Goal: Information Seeking & Learning: Learn about a topic

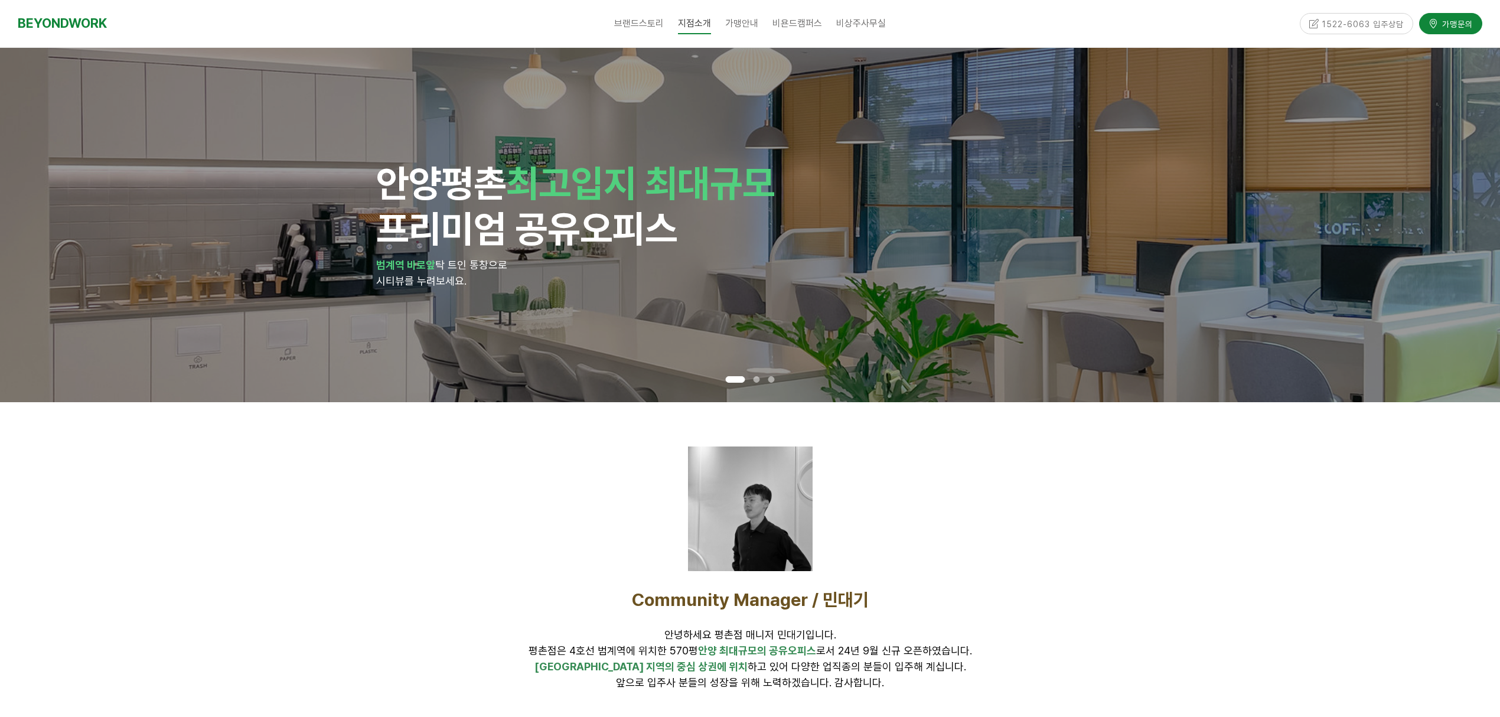
drag, startPoint x: 629, startPoint y: 260, endPoint x: 635, endPoint y: 262, distance: 6.9
click at [634, 262] on p "범계역 바로앞 탁 트인 통창으로" at bounding box center [749, 265] width 747 height 16
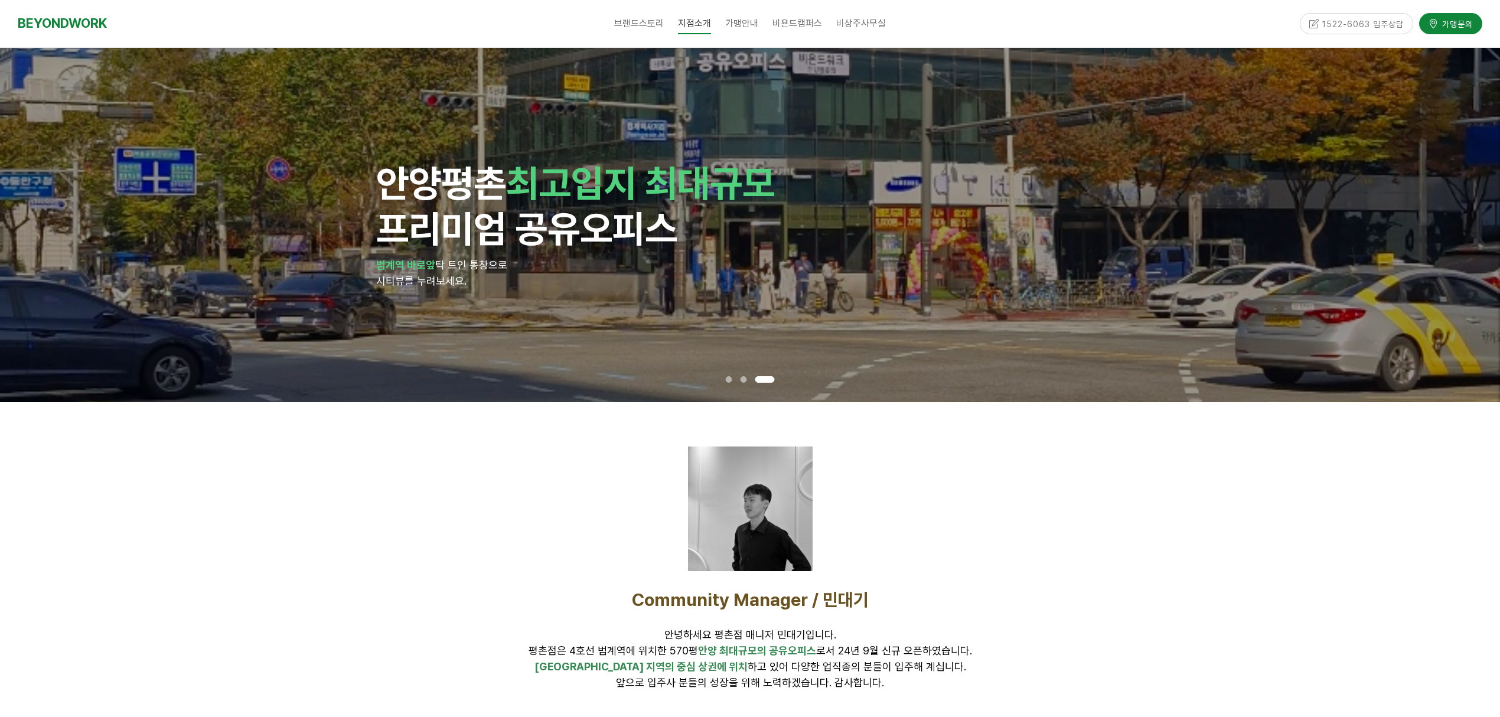
click at [659, 269] on p "범계역 바로앞 탁 트인 통창으로" at bounding box center [749, 265] width 747 height 16
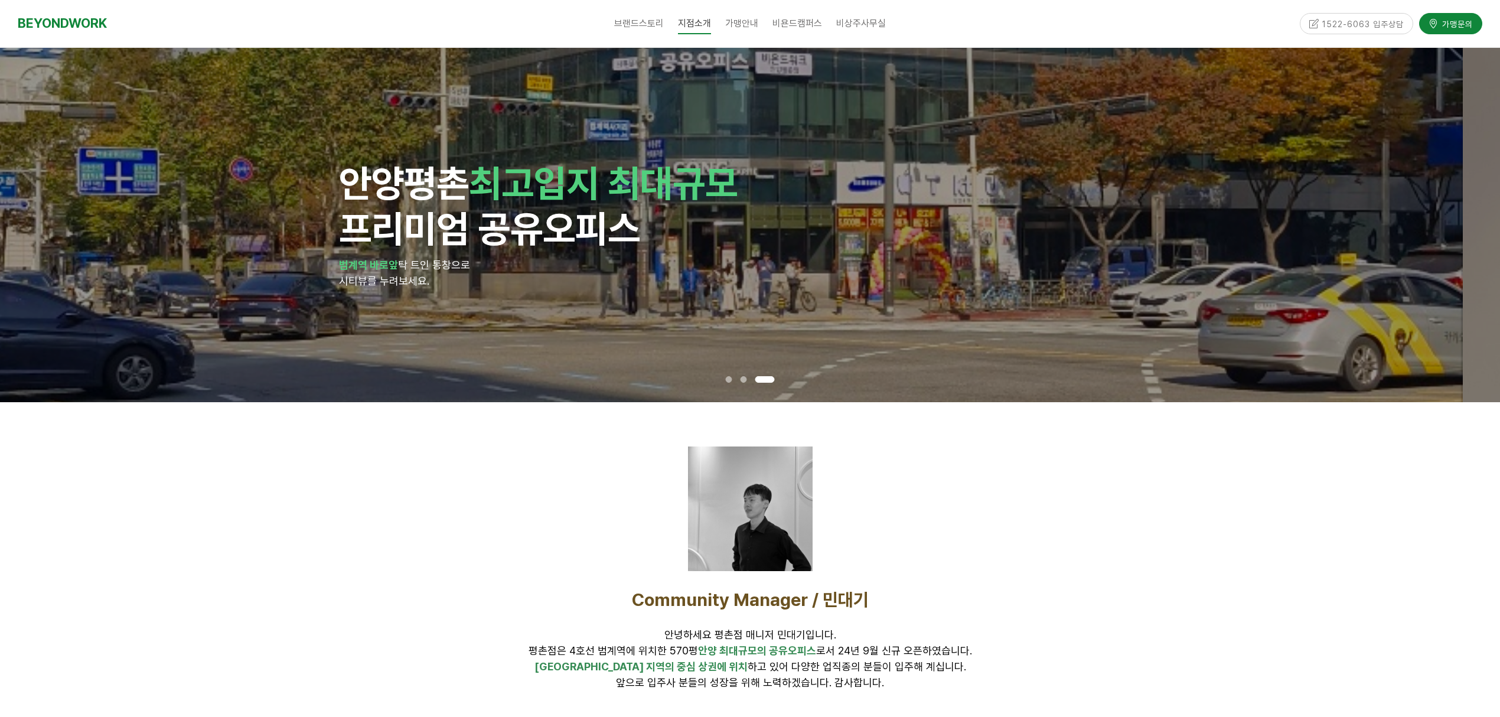
drag, startPoint x: 659, startPoint y: 269, endPoint x: 353, endPoint y: 272, distance: 306.4
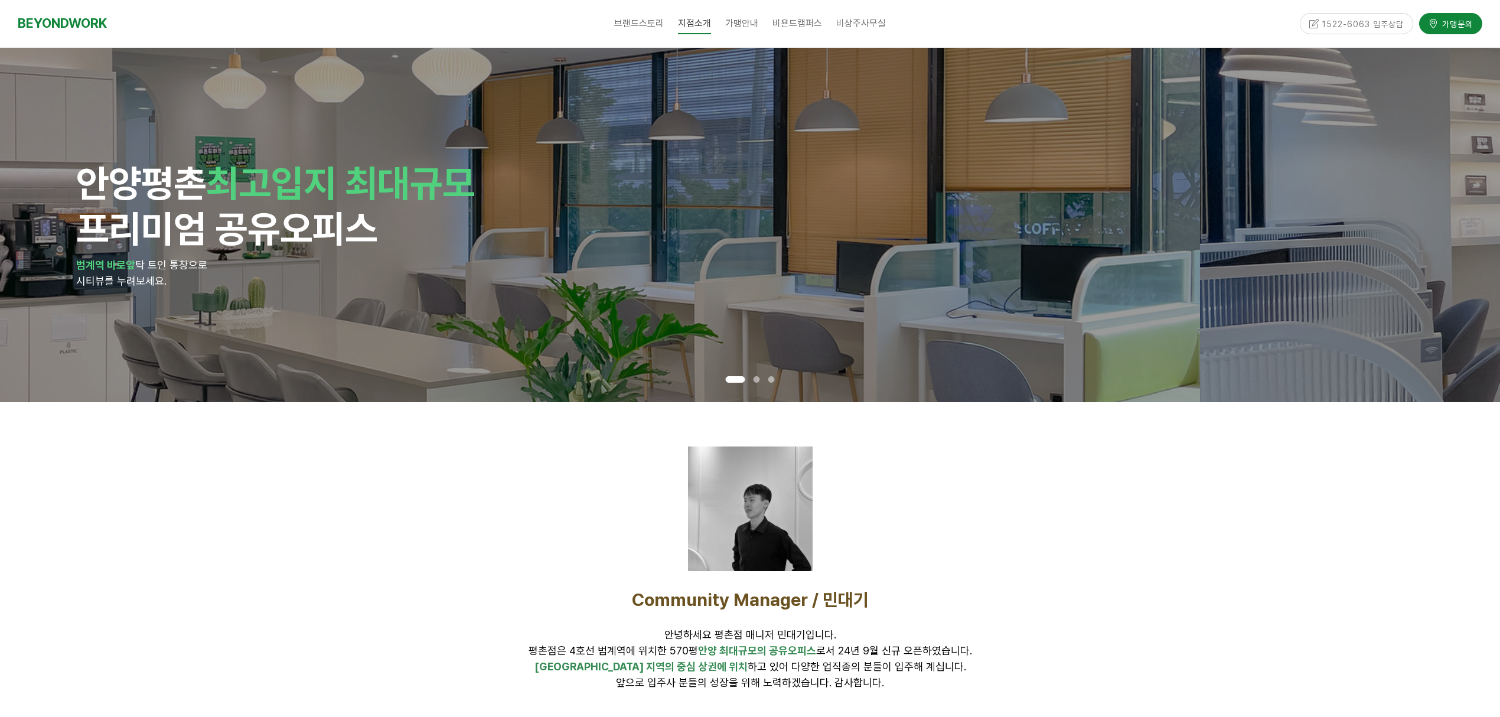
drag, startPoint x: 877, startPoint y: 258, endPoint x: 489, endPoint y: 259, distance: 387.9
click at [549, 257] on p "범계역 바로앞 탁 트인 통창으로" at bounding box center [449, 265] width 747 height 16
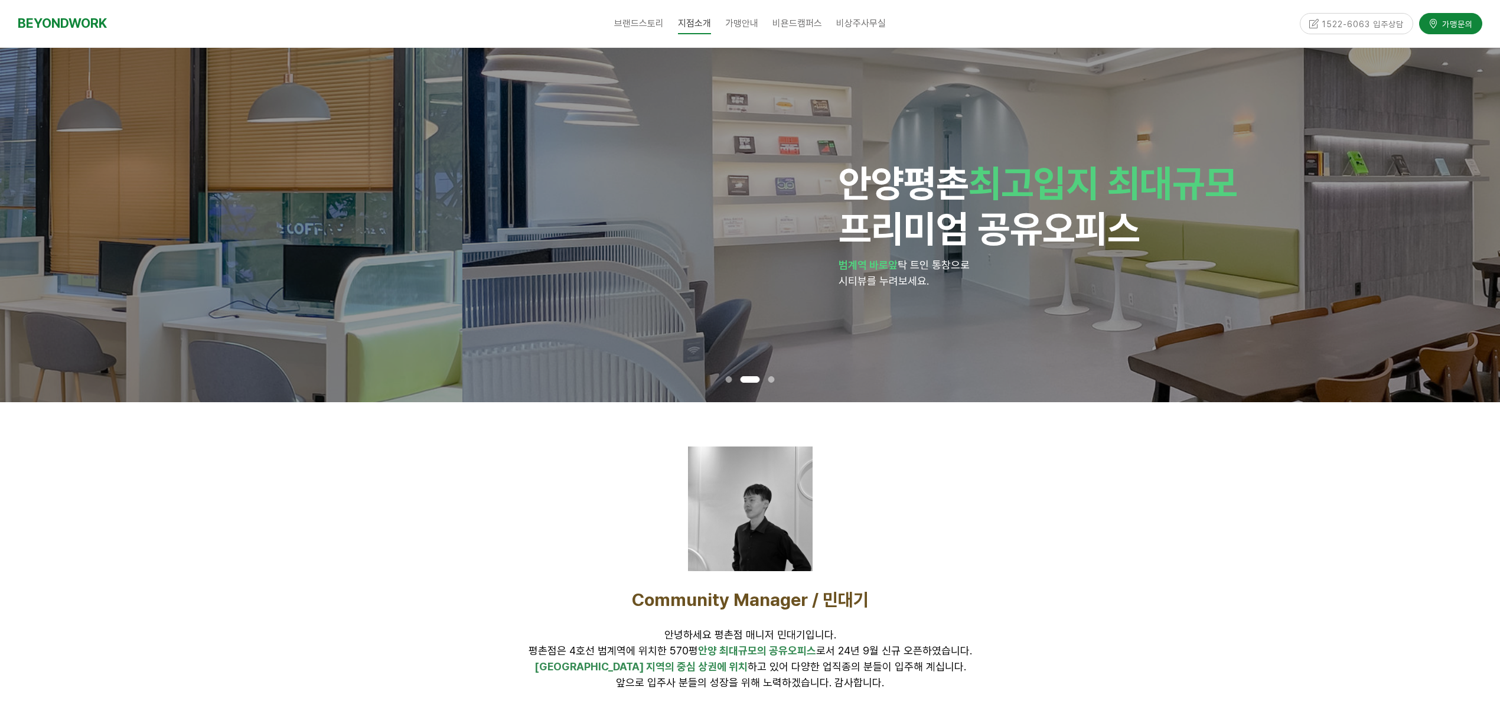
drag, startPoint x: 657, startPoint y: 256, endPoint x: 1171, endPoint y: 262, distance: 514.3
click at [1169, 262] on p "범계역 바로앞 탁 트인 통창으로" at bounding box center [1211, 265] width 747 height 16
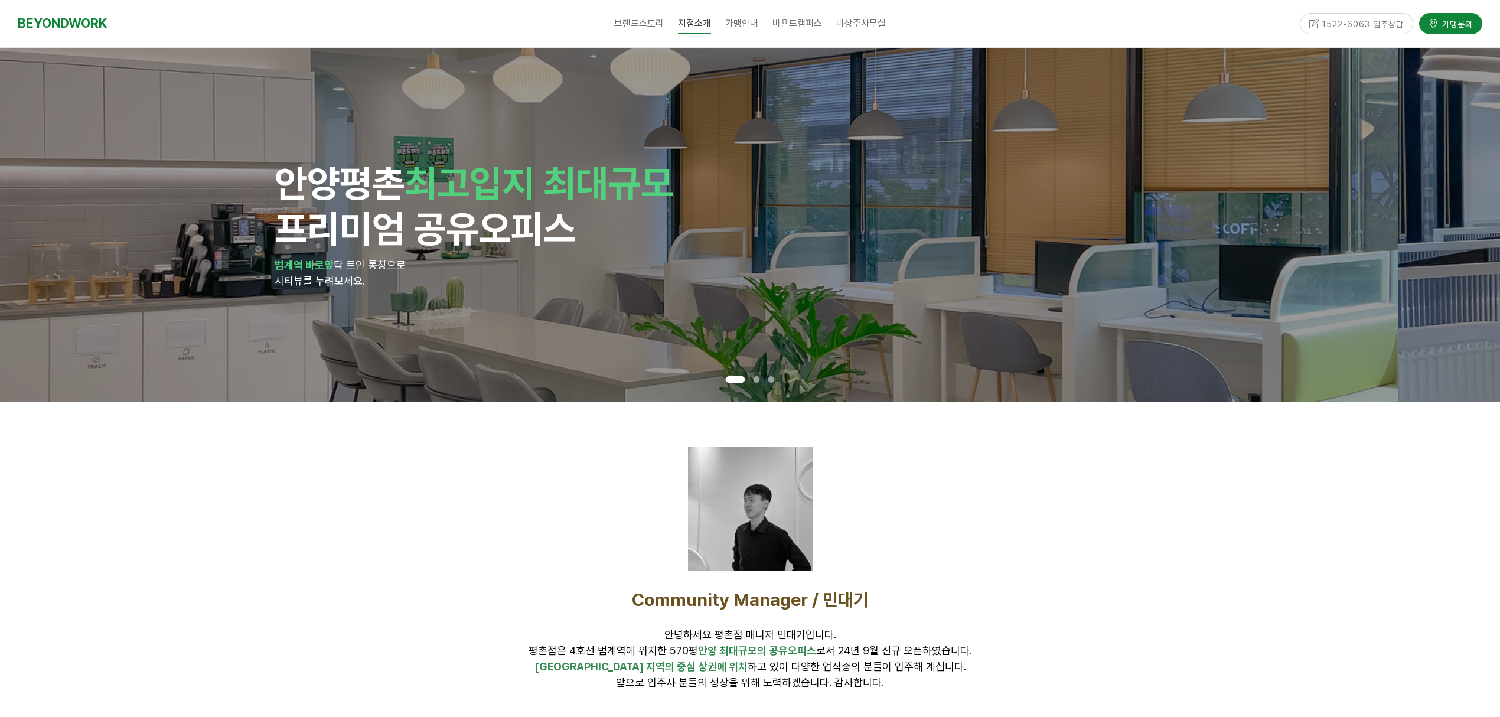
drag, startPoint x: 1091, startPoint y: 272, endPoint x: 749, endPoint y: 277, distance: 342.5
click at [829, 285] on div "안양 평촌 최고입지 최대규모 프리미엄 공유오피스 범계역 바로앞 탁 트인 통창으로 시티뷰를 누려보세요." at bounding box center [648, 225] width 747 height 129
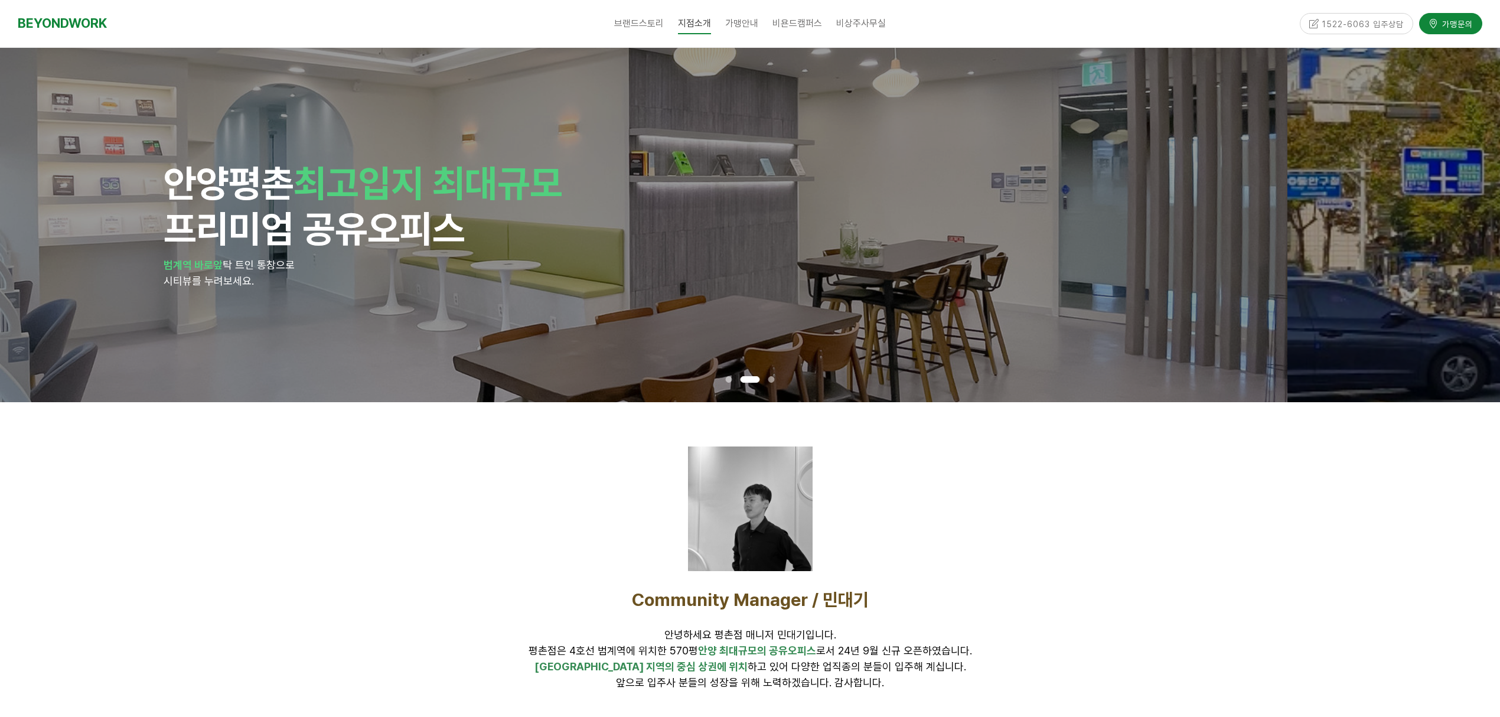
drag, startPoint x: 966, startPoint y: 281, endPoint x: 589, endPoint y: 320, distance: 379.8
click at [619, 318] on div "안양 평촌 최고입지 최대규모 프리미엄 공유오피스 범계역 바로앞 탁 트인 통창으로 시티뷰를 누려보세요." at bounding box center [537, 225] width 747 height 354
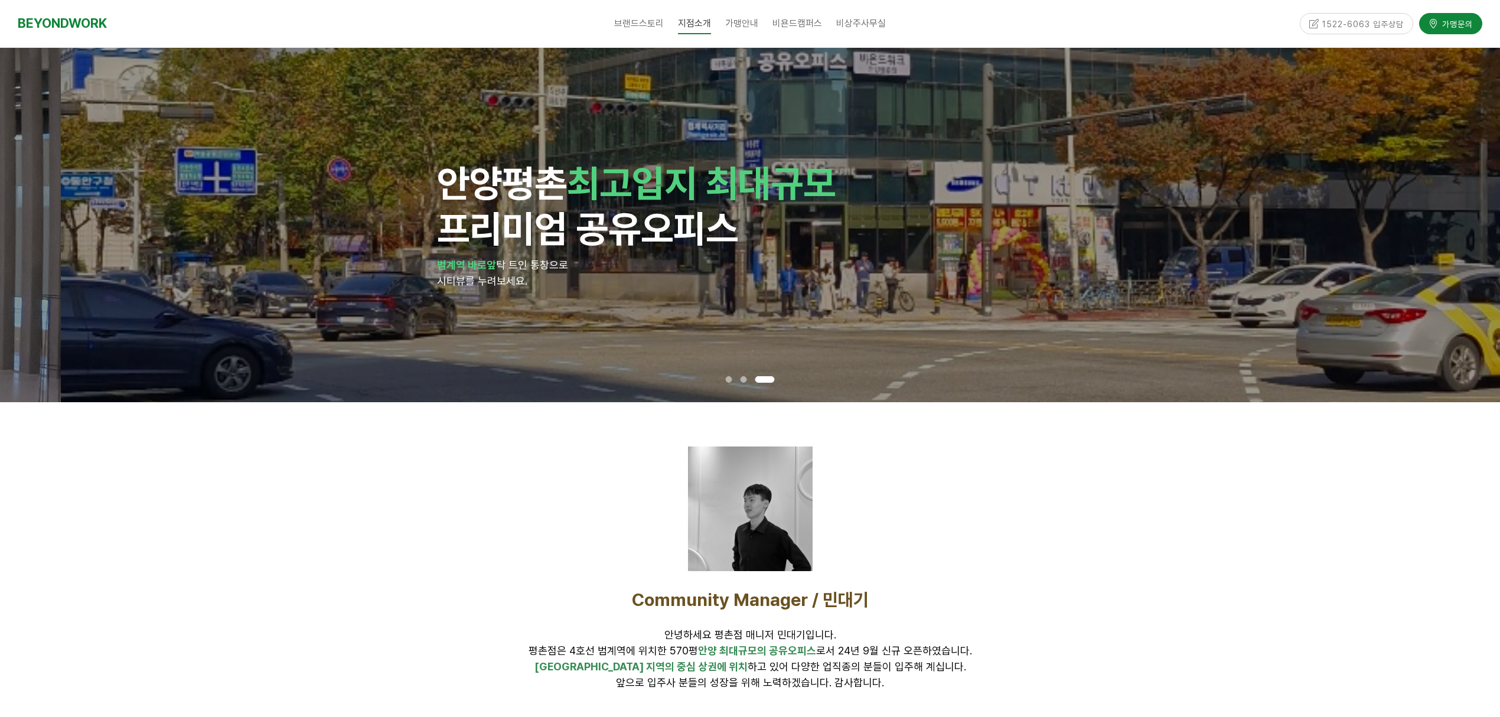
drag, startPoint x: 693, startPoint y: 299, endPoint x: 1141, endPoint y: 307, distance: 448.8
click at [1108, 295] on div "안양 평촌 최고입지 최대규모 프리미엄 공유오피스 범계역 바로앞 탁 트인 통창으로 시티뷰를 누려보세요." at bounding box center [810, 225] width 747 height 354
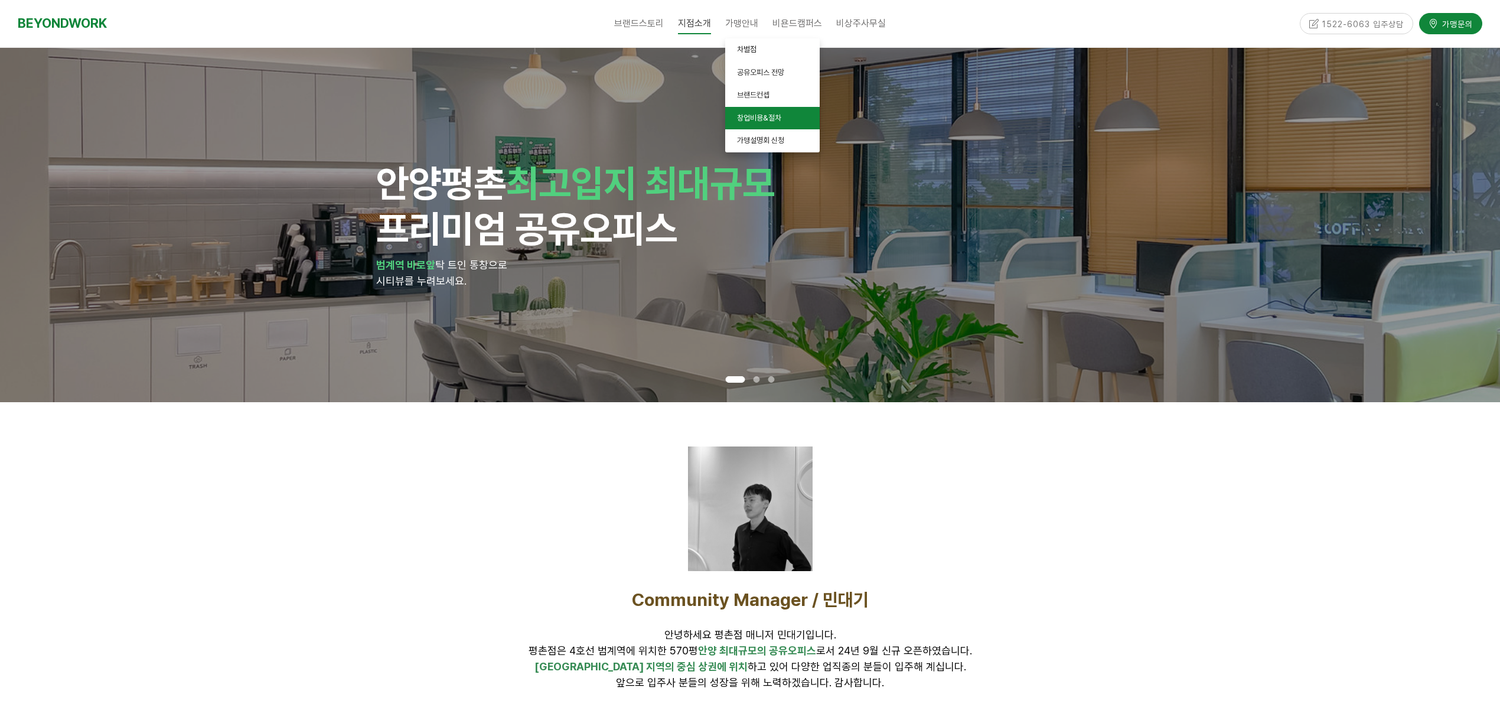
click at [763, 125] on link "창업비용&절차" at bounding box center [772, 118] width 94 height 23
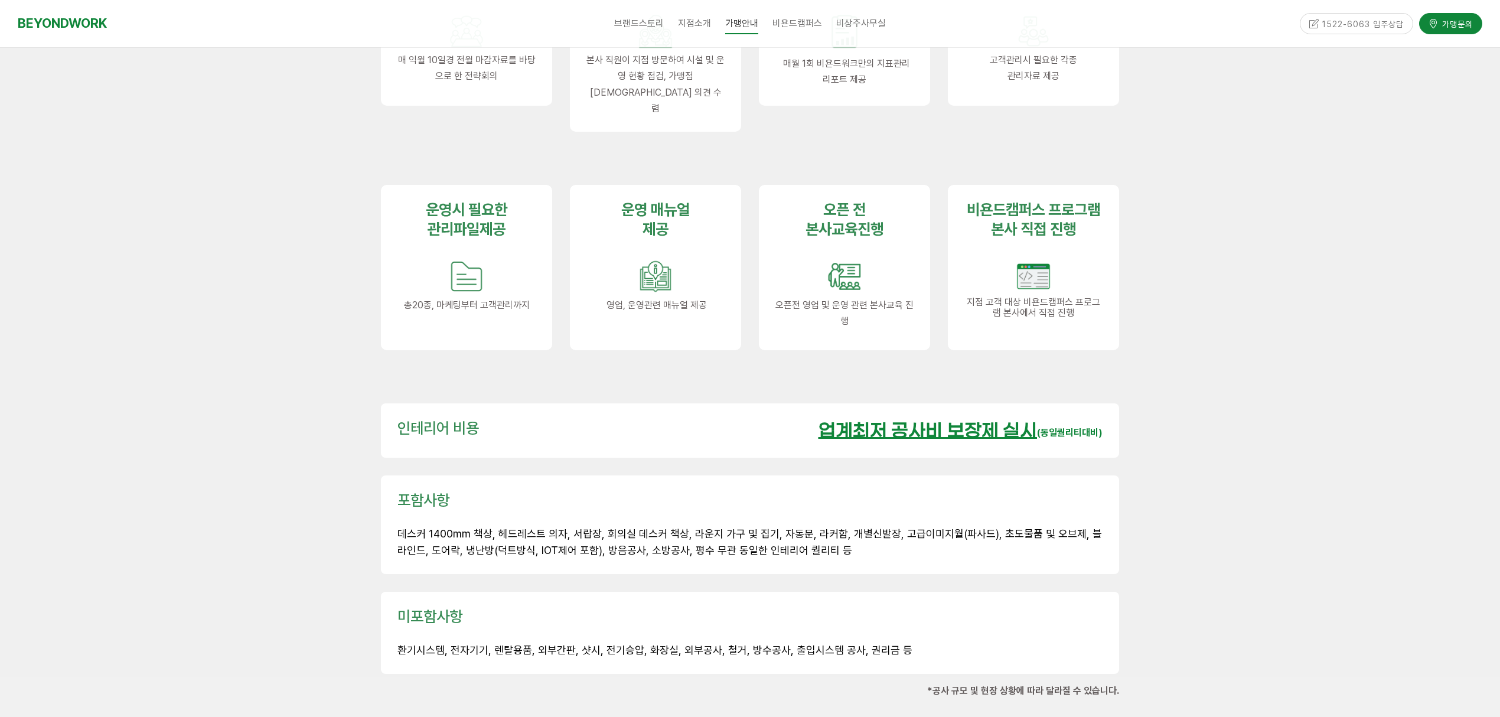
scroll to position [1417, 0]
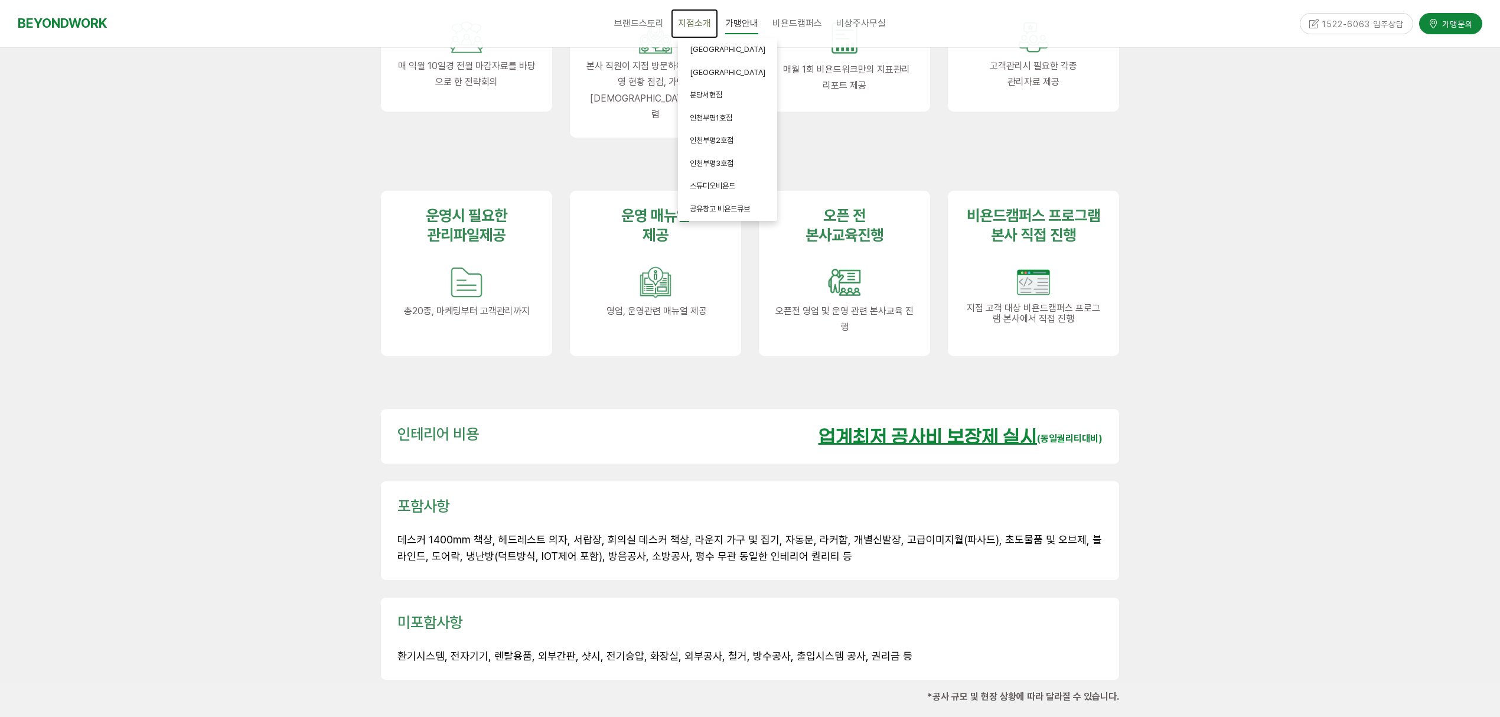
click at [700, 26] on span "지점소개" at bounding box center [694, 23] width 33 height 11
click at [716, 78] on link "[GEOGRAPHIC_DATA]" at bounding box center [727, 72] width 99 height 23
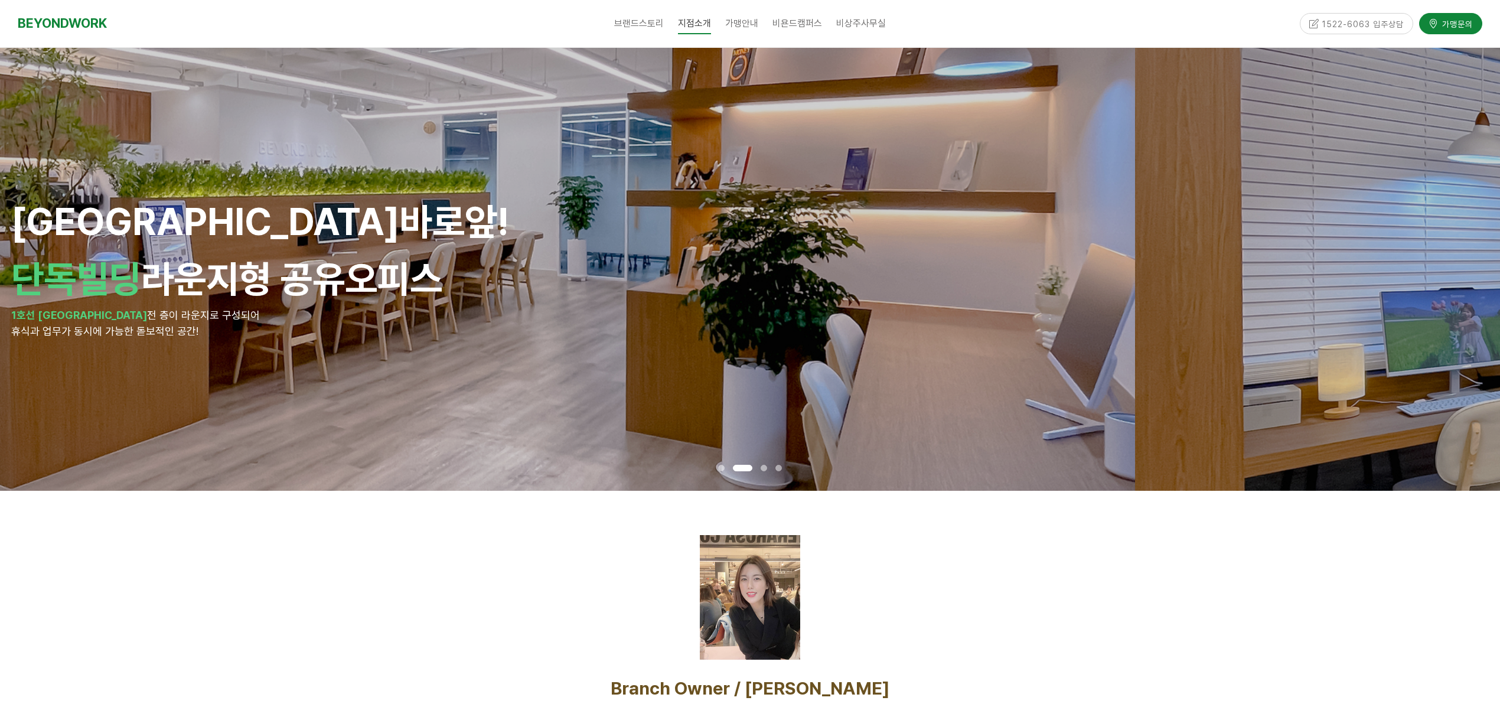
drag, startPoint x: 1082, startPoint y: 331, endPoint x: 380, endPoint y: 303, distance: 701.9
click at [393, 301] on div "안양역 바로앞! 단독빌딩 라운지형 공유오피스 1호선 안양역 전 층이 라운지로 구성되어 휴식과 업무가 동시에 가능한 돋보적인 공간!" at bounding box center [384, 269] width 747 height 141
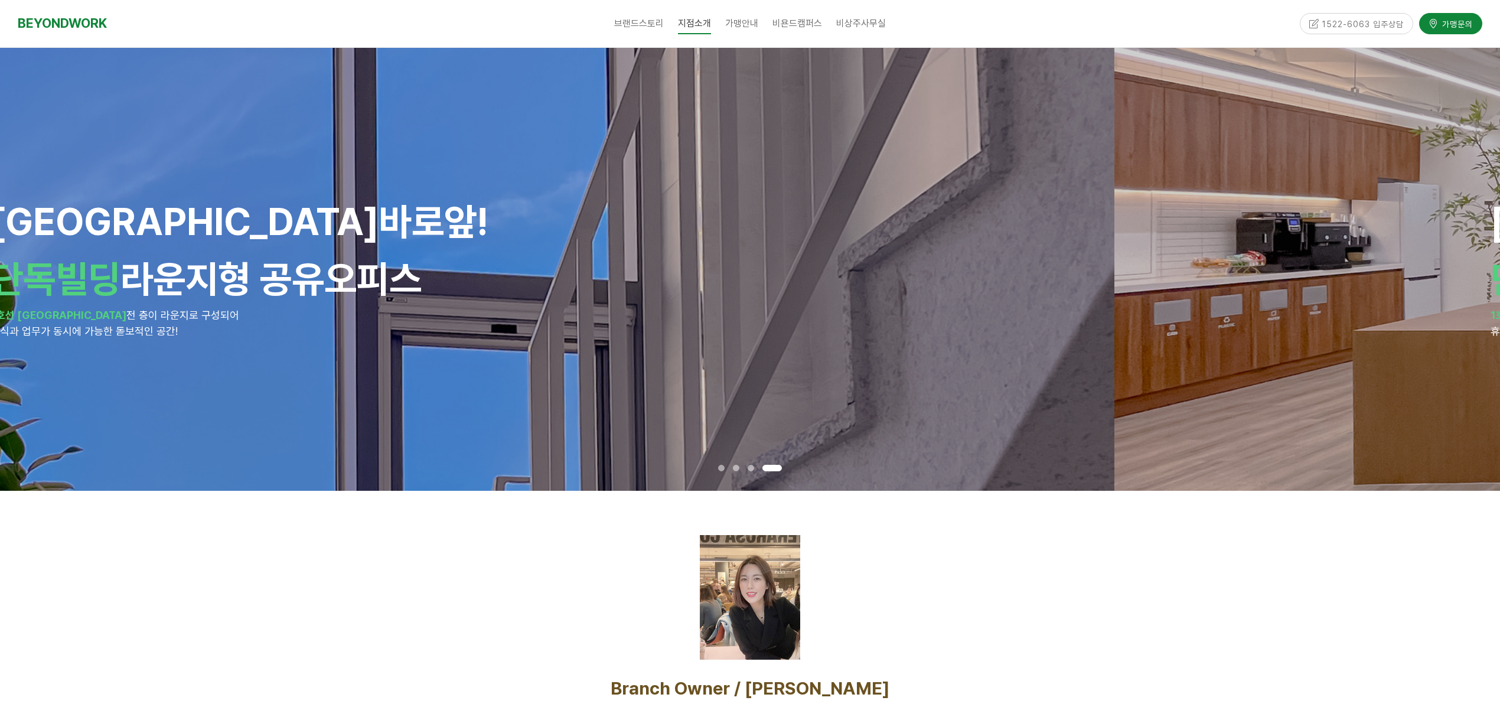
drag, startPoint x: 969, startPoint y: 312, endPoint x: 403, endPoint y: 325, distance: 566.3
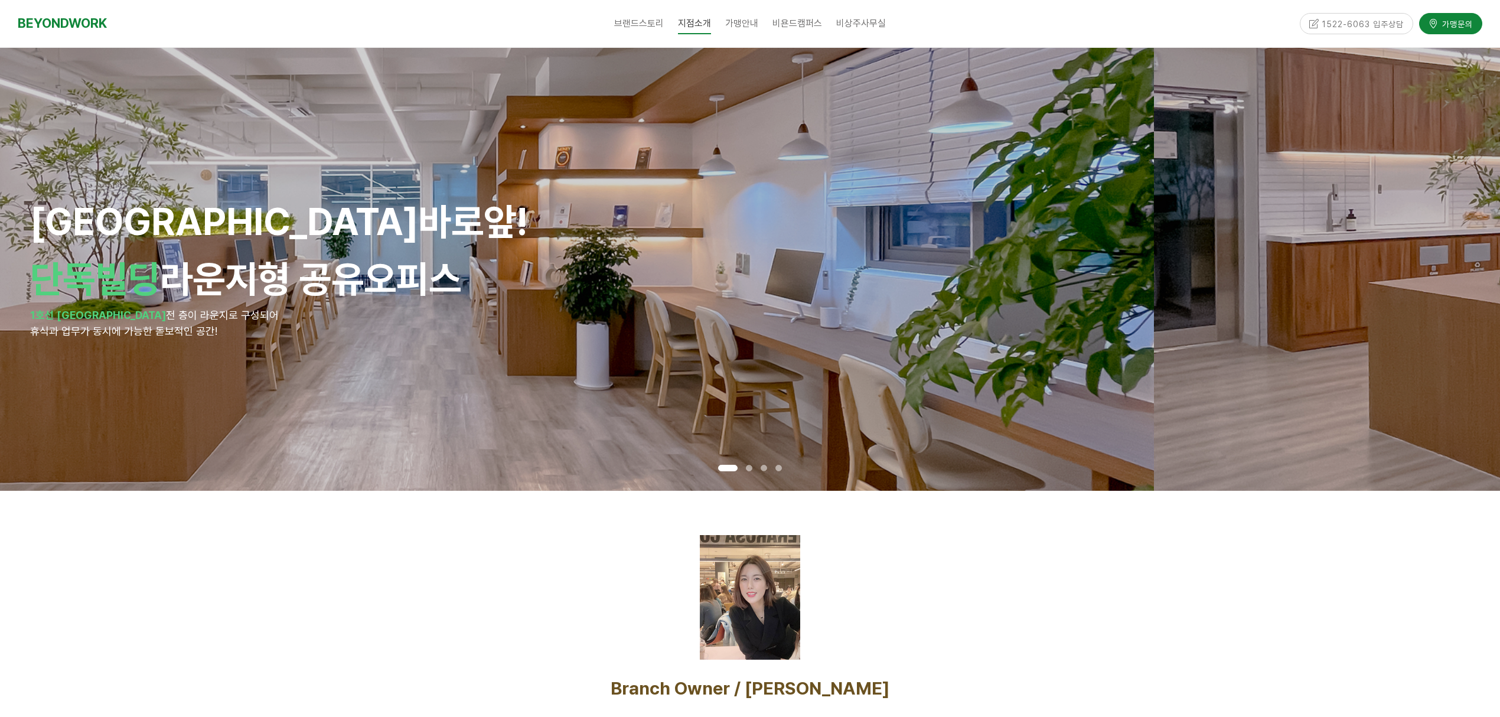
drag, startPoint x: 985, startPoint y: 334, endPoint x: 393, endPoint y: 328, distance: 592.2
click at [423, 333] on p "휴식과 업무가 동시에 가능한 돋보적인 공간!" at bounding box center [403, 332] width 747 height 16
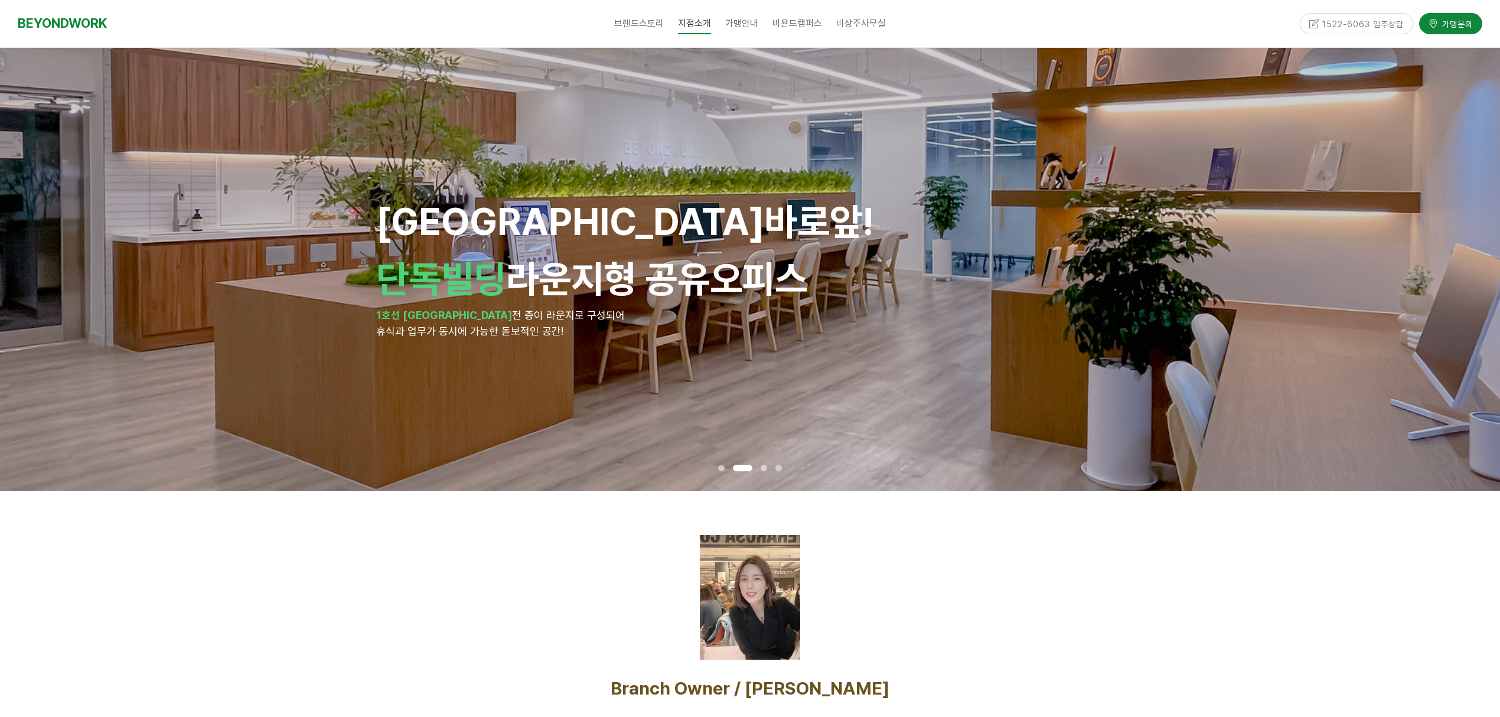
drag, startPoint x: 1095, startPoint y: 298, endPoint x: 199, endPoint y: 288, distance: 895.7
click at [376, 293] on h1 "단독빌딩 라운지형 공유오피스" at bounding box center [749, 278] width 747 height 45
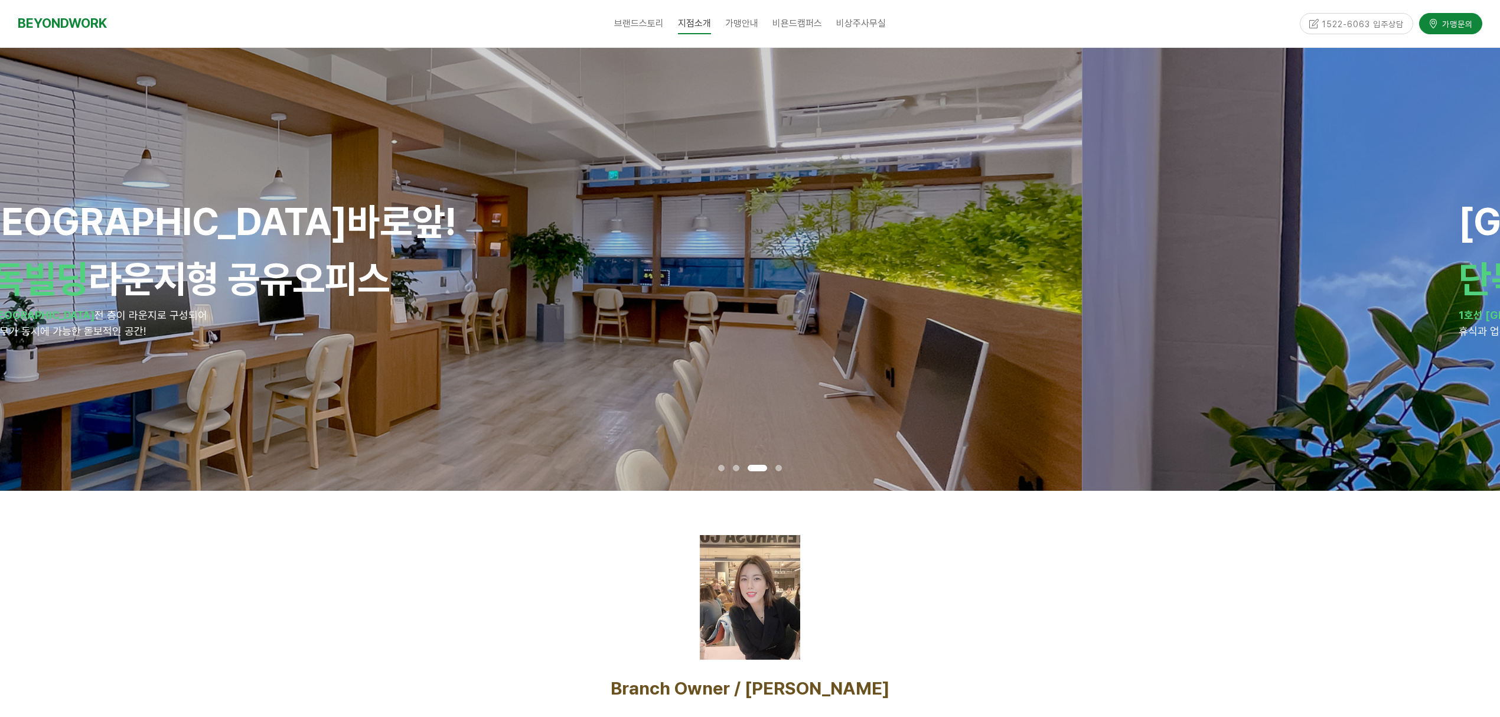
drag, startPoint x: 840, startPoint y: 310, endPoint x: 292, endPoint y: 308, distance: 547.9
click at [394, 308] on p "1호선 안양역 전 층이 라운지로 구성되어" at bounding box center [332, 316] width 747 height 16
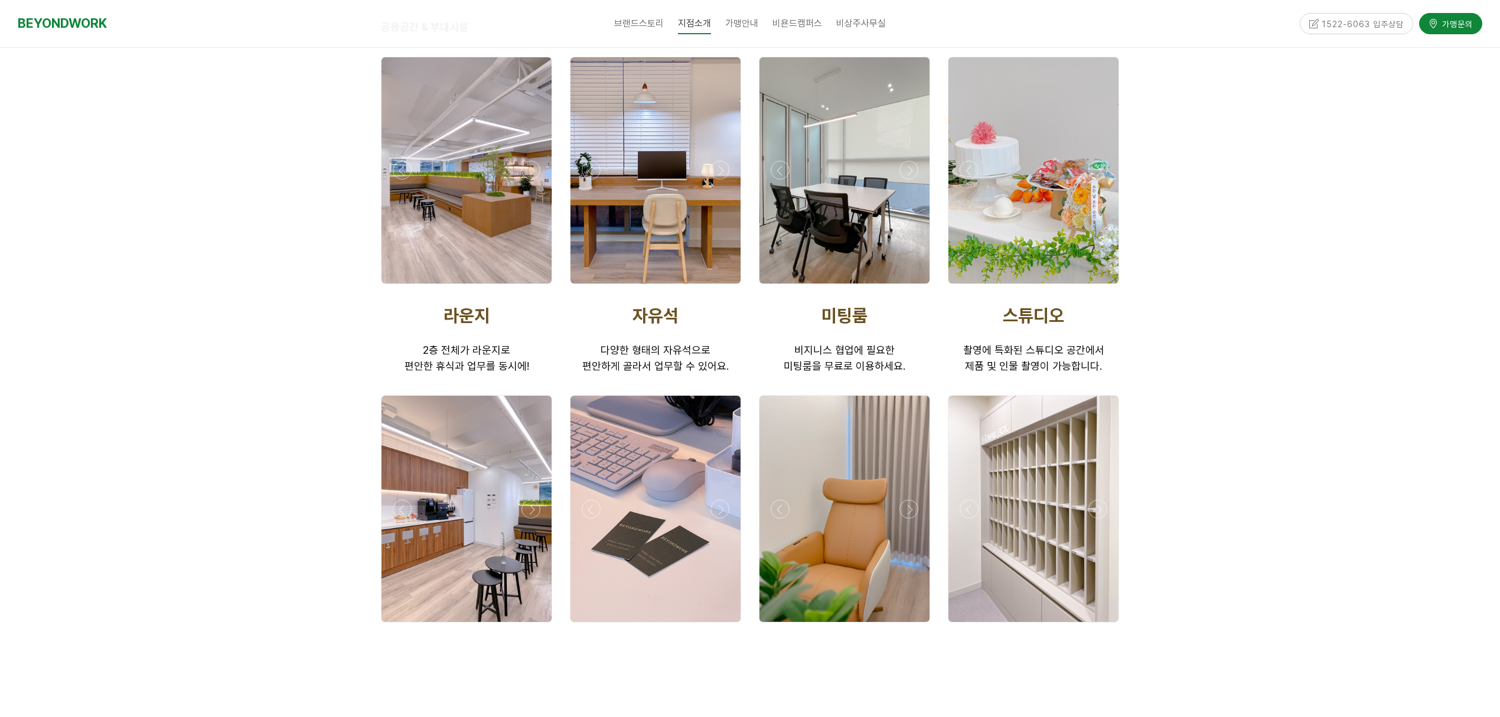
scroll to position [1810, 0]
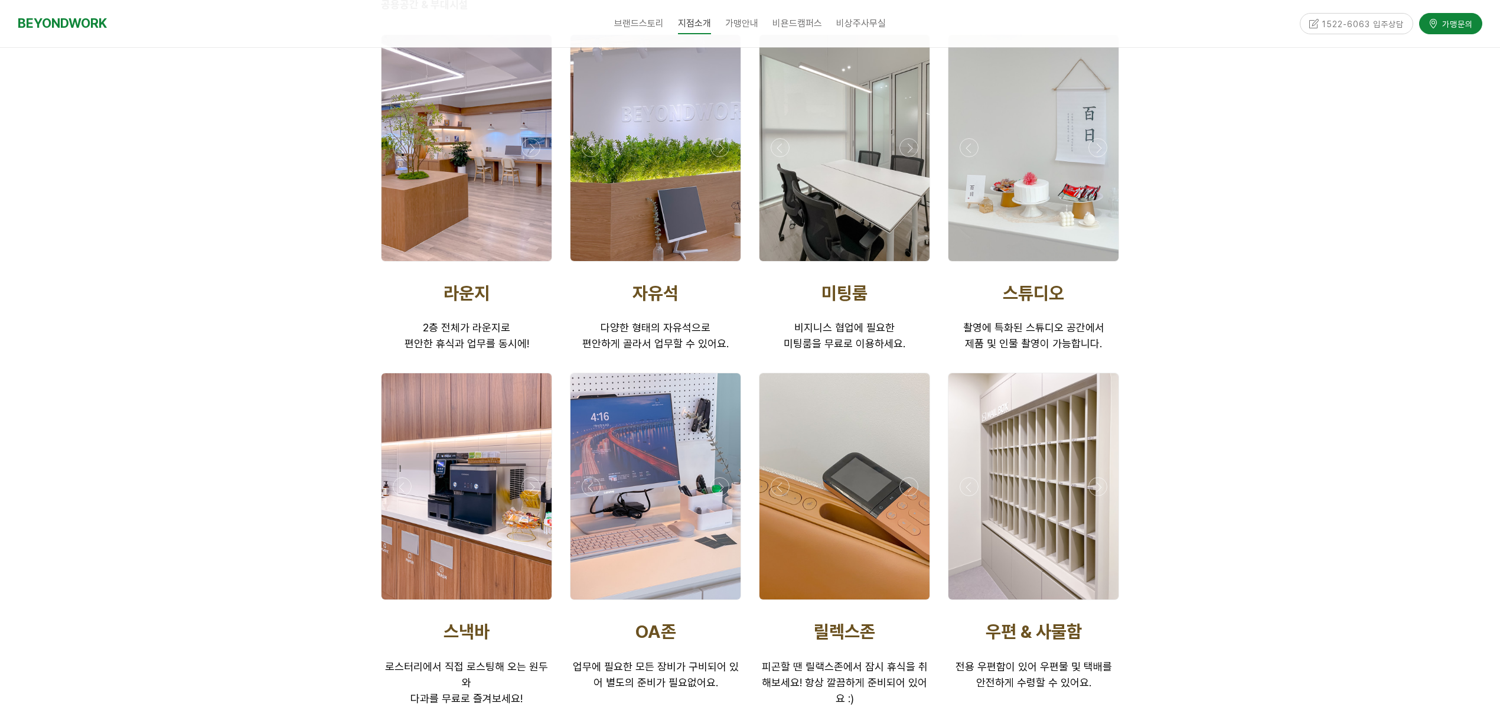
click at [1126, 293] on div "스튜디오 촬영에 특화된 스튜디오 공간에서 제품 및 인물 촬영이 가능합니다." at bounding box center [1033, 317] width 189 height 88
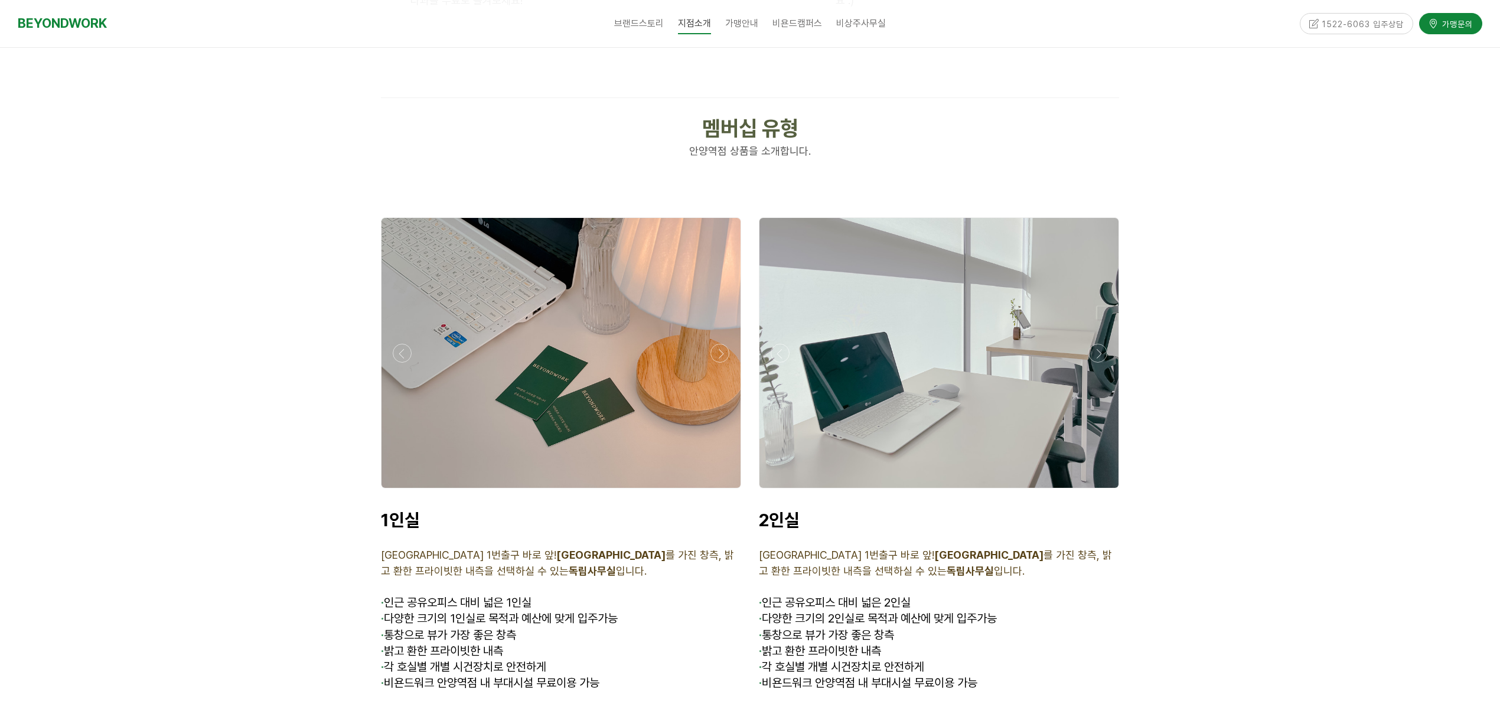
scroll to position [2104, 0]
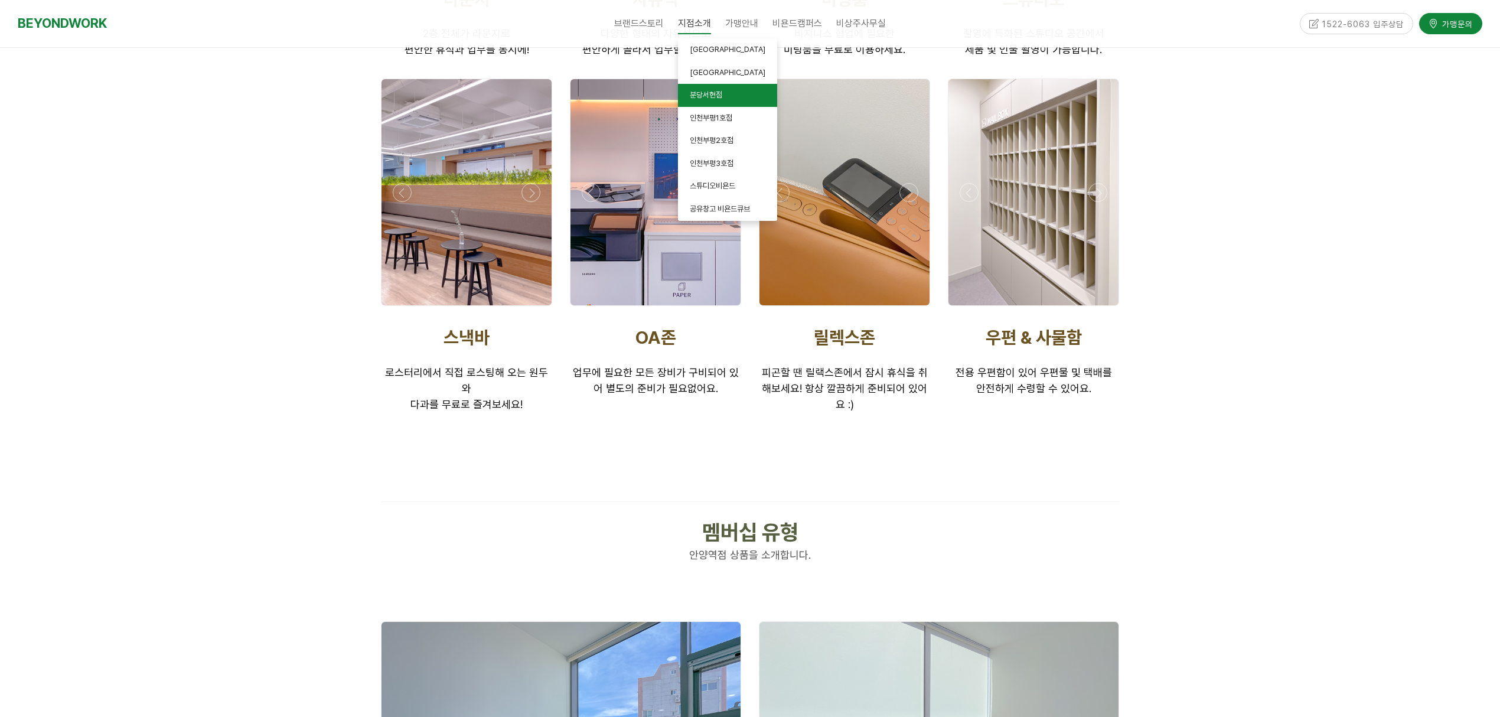
click at [705, 95] on span "분당서현점" at bounding box center [706, 94] width 32 height 9
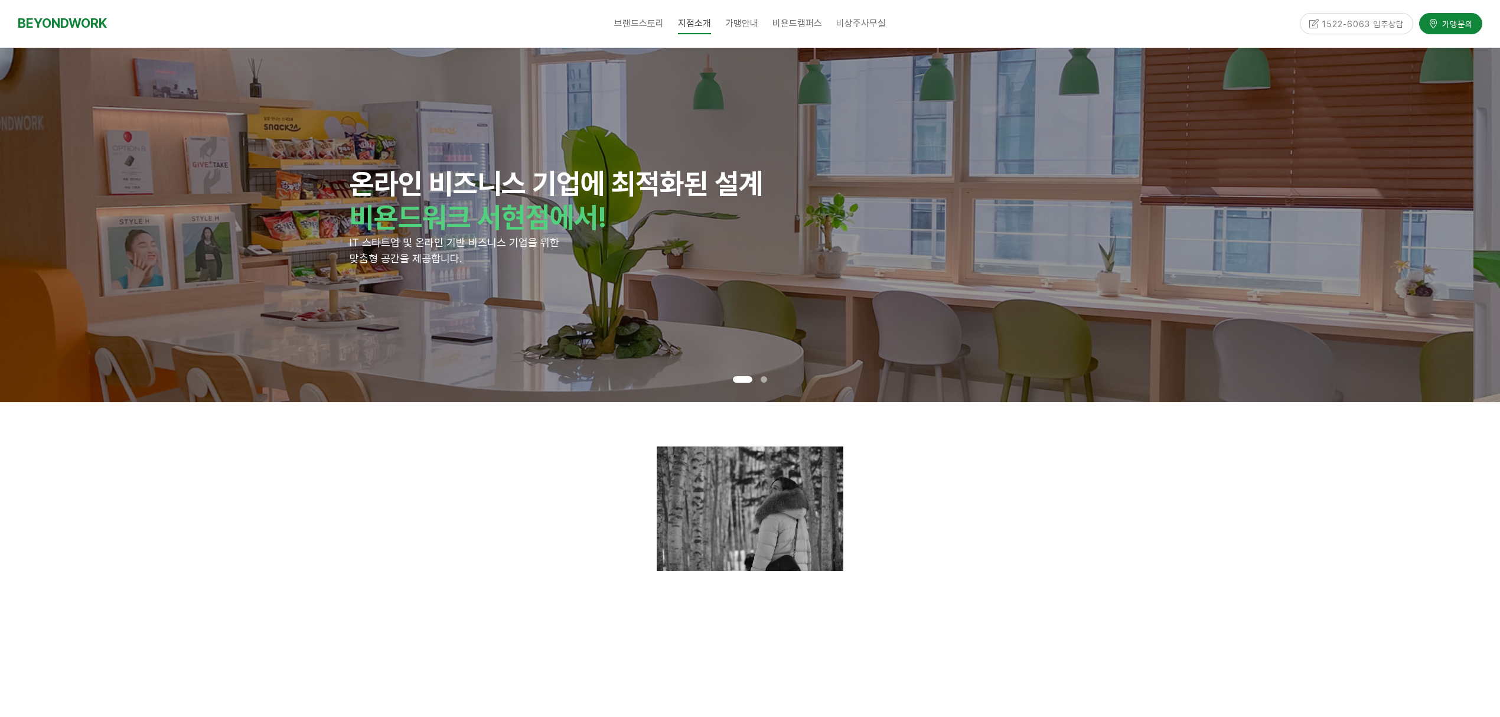
drag, startPoint x: 1054, startPoint y: 251, endPoint x: 388, endPoint y: 282, distance: 666.7
click at [411, 280] on div "온라인 비즈니스 기업에 최적화된 설계 비욘드워크 서현점에서! IT 스타트업 및 온라인 기반 비즈니스 기업을 위한 맞춤형 공간을 제공합니다." at bounding box center [723, 225] width 747 height 116
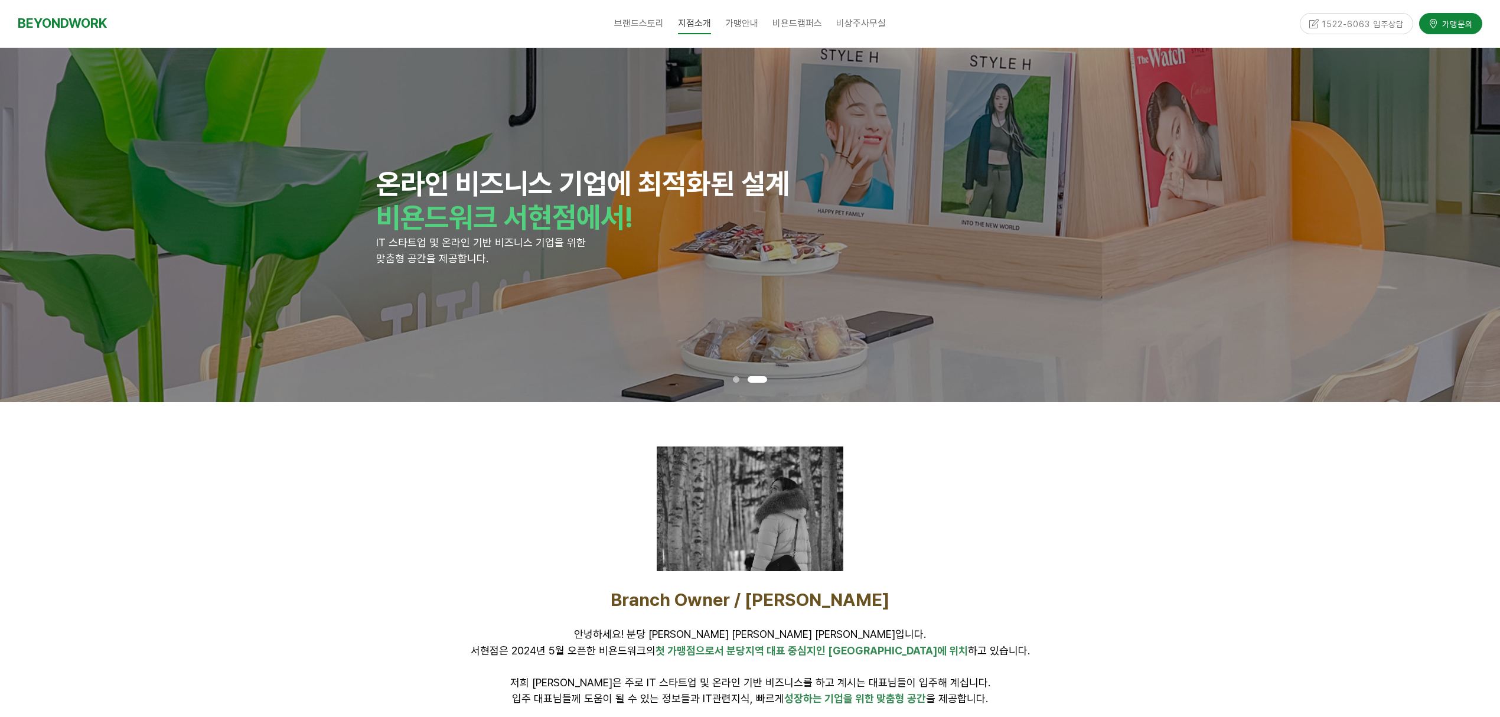
drag, startPoint x: 677, startPoint y: 286, endPoint x: 1213, endPoint y: 298, distance: 536.2
click at [1092, 286] on div "온라인 비즈니스 기업에 최적화된 설계 비욘드워크 서현점에서! IT 스타트업 및 온라인 기반 비즈니스 기업을 위한 맞춤형 공간을 제공합니다." at bounding box center [749, 225] width 747 height 354
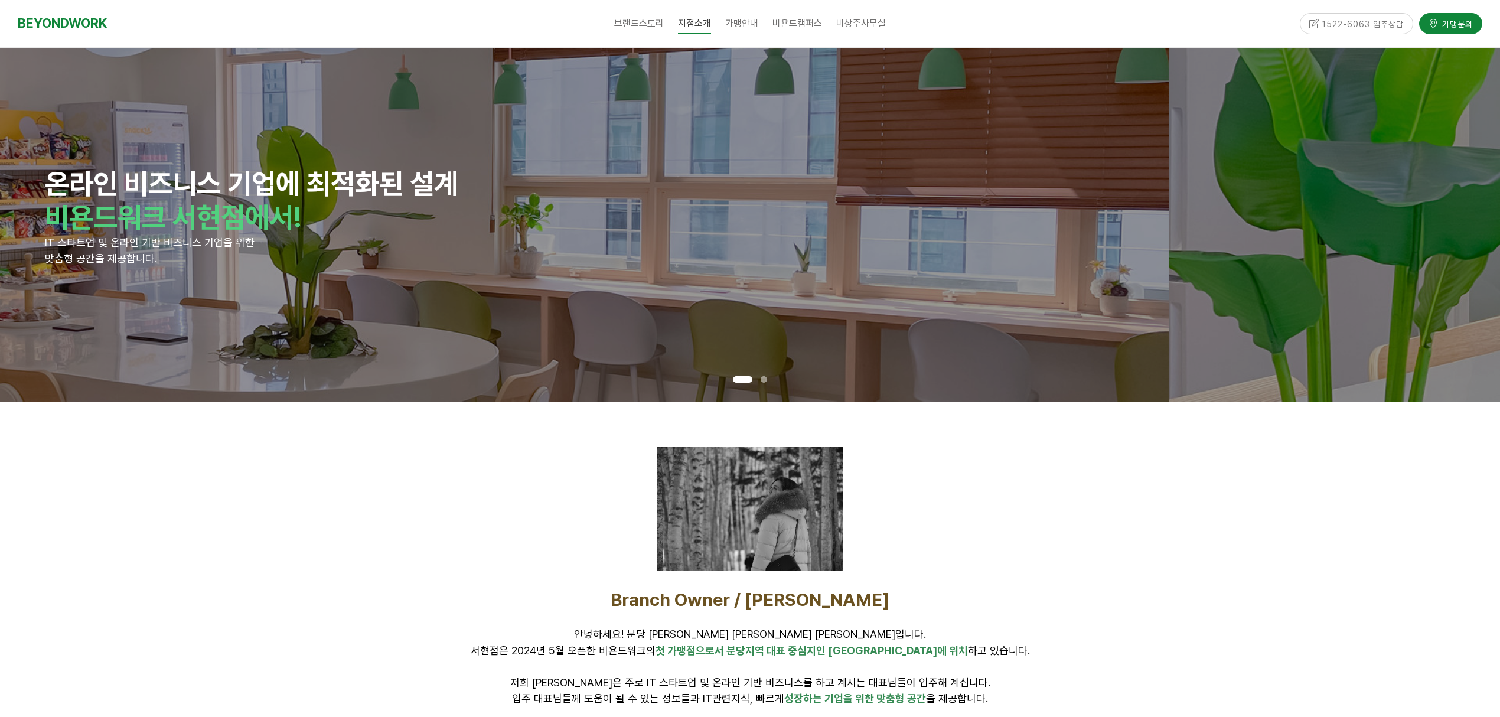
drag, startPoint x: 987, startPoint y: 308, endPoint x: 178, endPoint y: 305, distance: 808.8
click at [582, 313] on div "온라인 비즈니스 기업에 최적화된 설계 비욘드워크 서현점에서! IT 스타트업 및 온라인 기반 비즈니스 기업을 위한 맞춤형 공간을 제공합니다." at bounding box center [418, 225] width 747 height 354
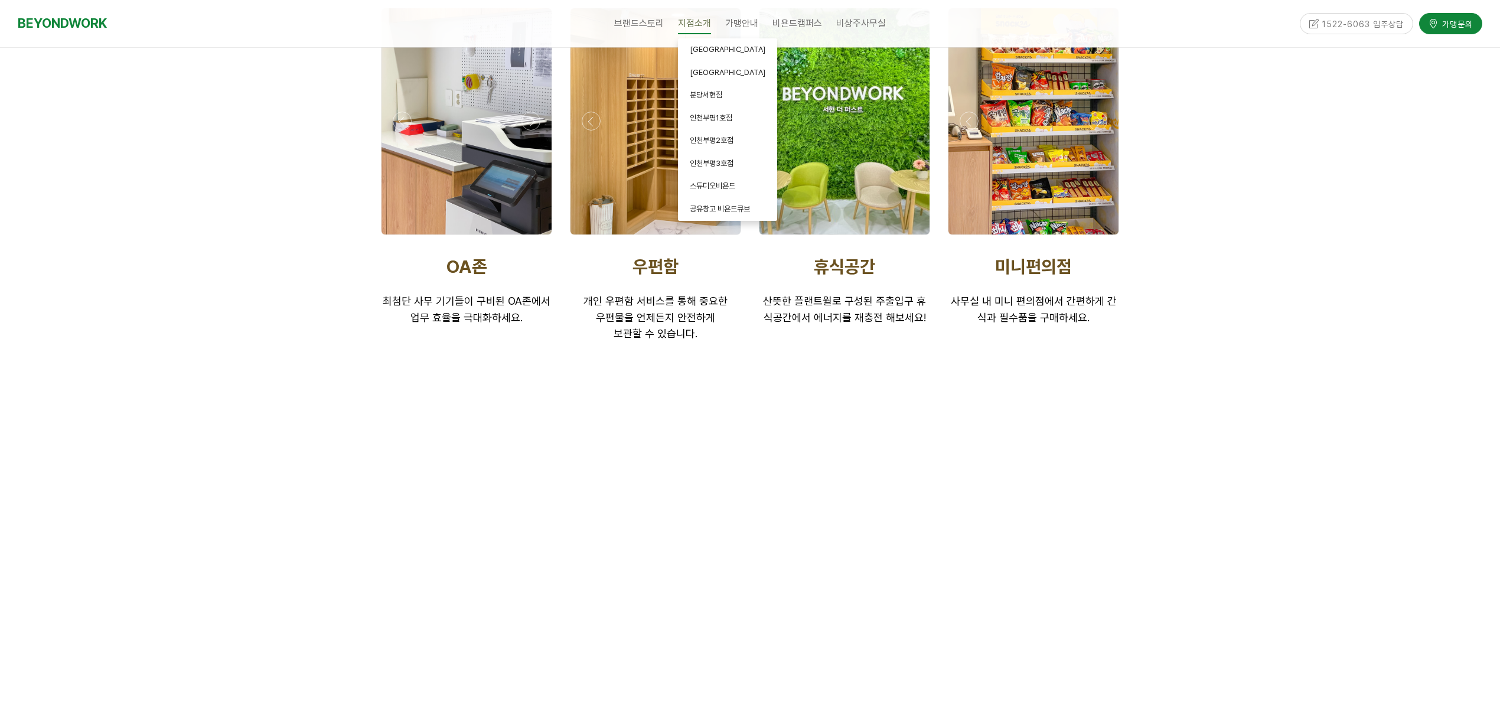
scroll to position [2362, 0]
